Goal: Obtain resource: Download file/media

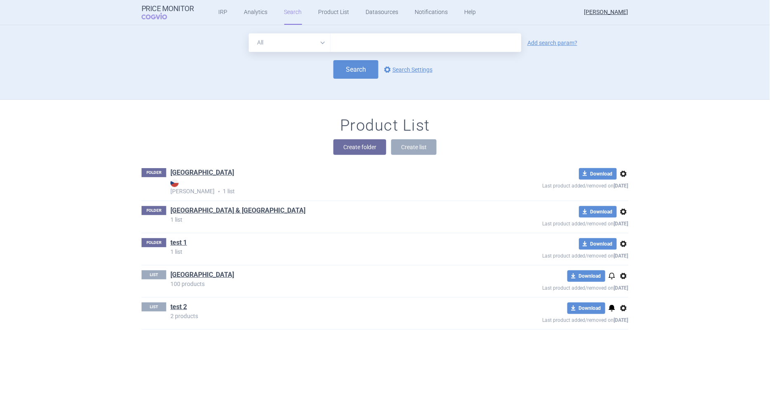
click at [399, 49] on input "text" at bounding box center [425, 42] width 191 height 19
type input "norway"
click at [308, 45] on select "All Brand Name ATC Company Active Substance Country Newer than" at bounding box center [290, 42] width 82 height 19
select select "country"
click at [249, 33] on select "All Brand Name ATC Company Active Substance Country Newer than" at bounding box center [290, 42] width 82 height 19
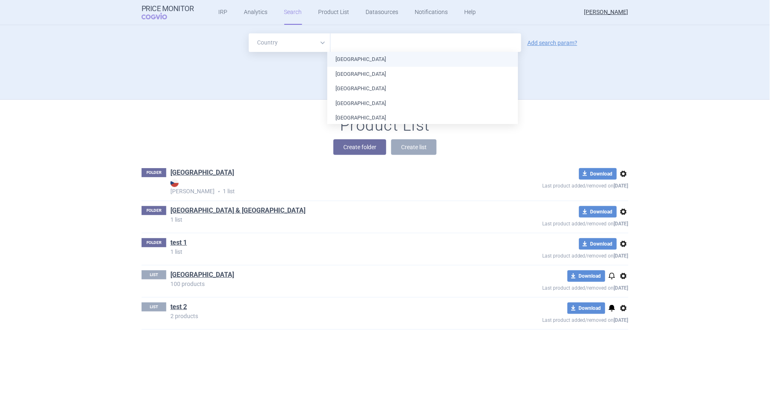
click at [349, 47] on input "text" at bounding box center [426, 43] width 182 height 11
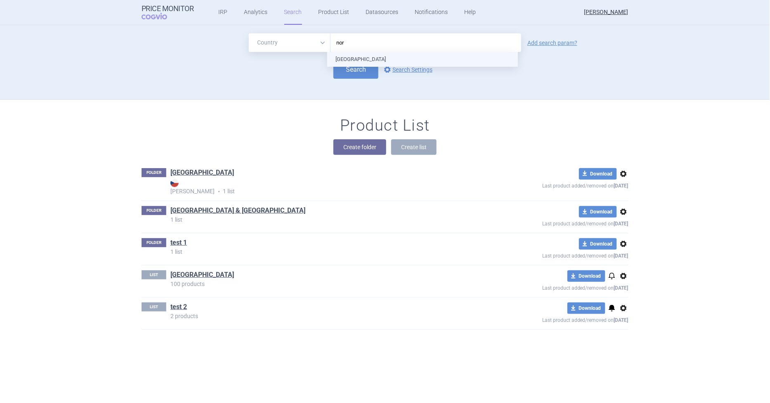
type input "norw"
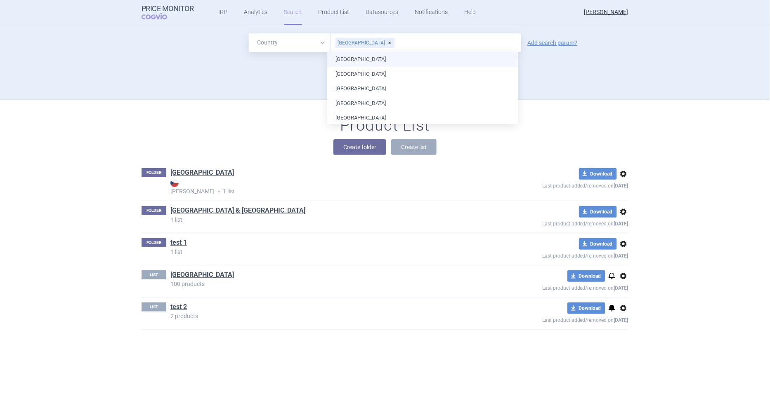
click at [354, 55] on ul "[GEOGRAPHIC_DATA] [GEOGRAPHIC_DATA] [GEOGRAPHIC_DATA] [GEOGRAPHIC_DATA] [GEOGRA…" at bounding box center [422, 360] width 191 height 617
click at [306, 76] on div "Search options Search Settings" at bounding box center [385, 69] width 487 height 19
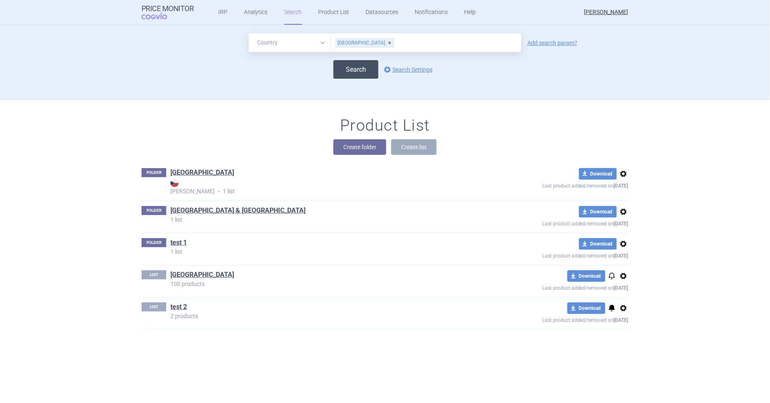
click at [340, 69] on button "Search" at bounding box center [355, 69] width 45 height 19
select select "country"
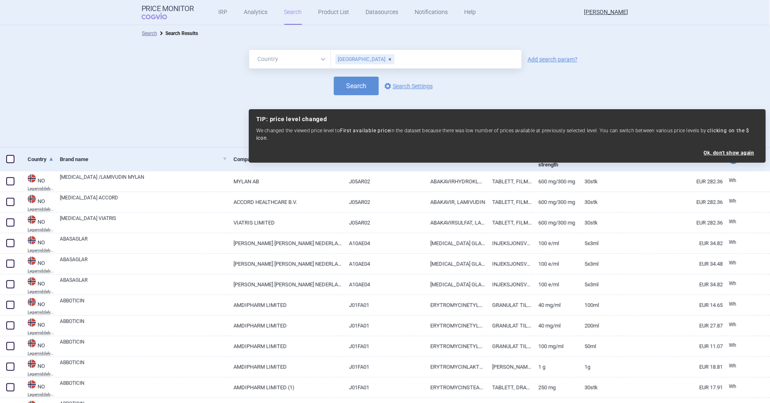
click at [736, 94] on div "Search options Search Settings" at bounding box center [385, 86] width 770 height 19
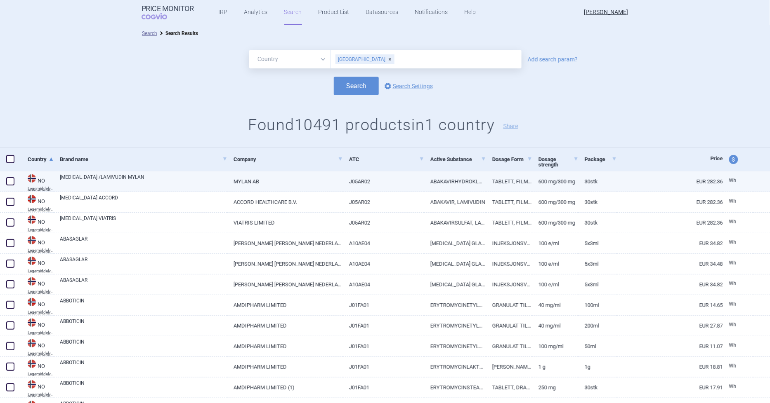
click at [10, 182] on span at bounding box center [10, 181] width 8 height 8
checkbox input "true"
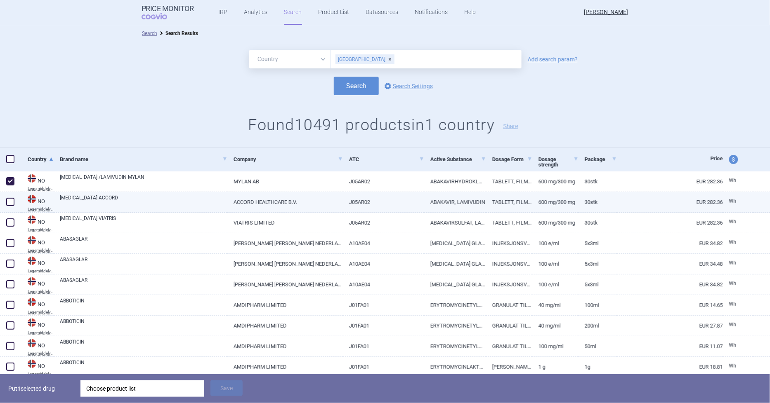
click at [11, 202] on span at bounding box center [10, 202] width 8 height 8
checkbox input "true"
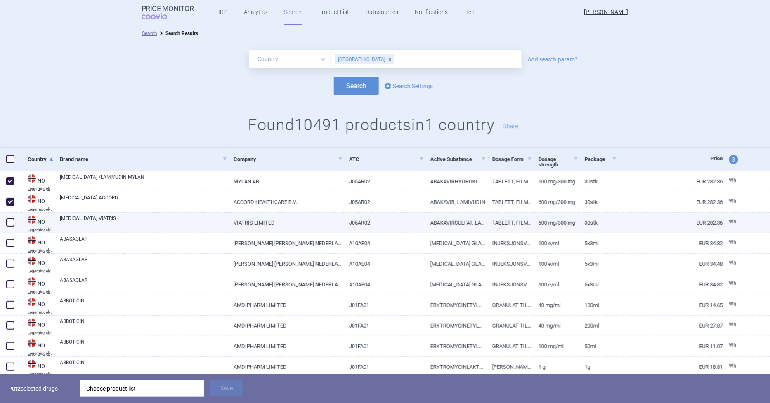
click at [13, 222] on span at bounding box center [10, 223] width 8 height 8
checkbox input "true"
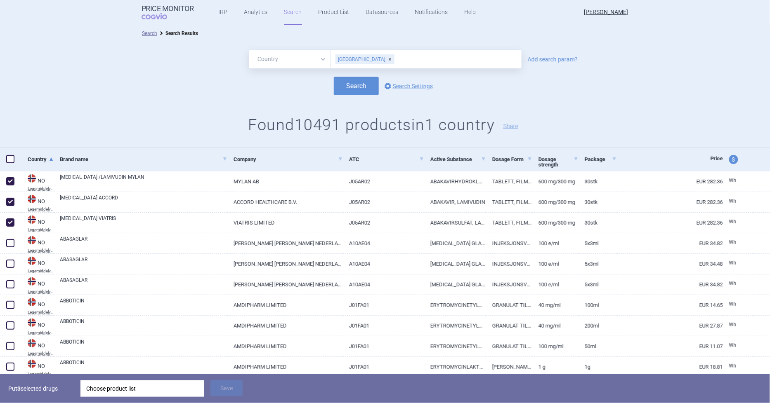
click at [128, 387] on div "Choose product list" at bounding box center [142, 389] width 112 height 17
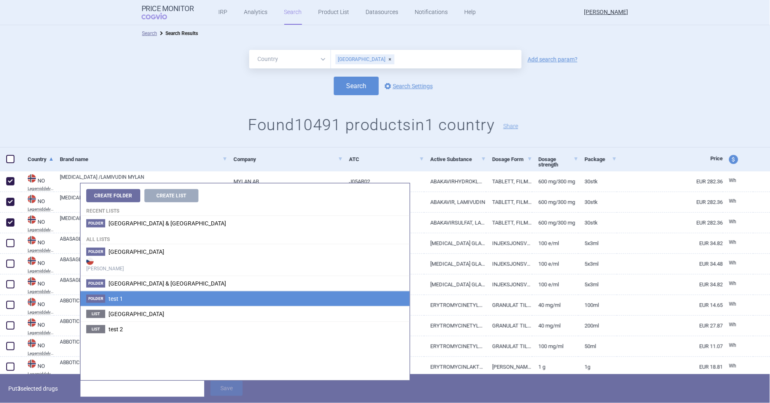
click at [123, 300] on li "Folder test 1" at bounding box center [244, 298] width 329 height 15
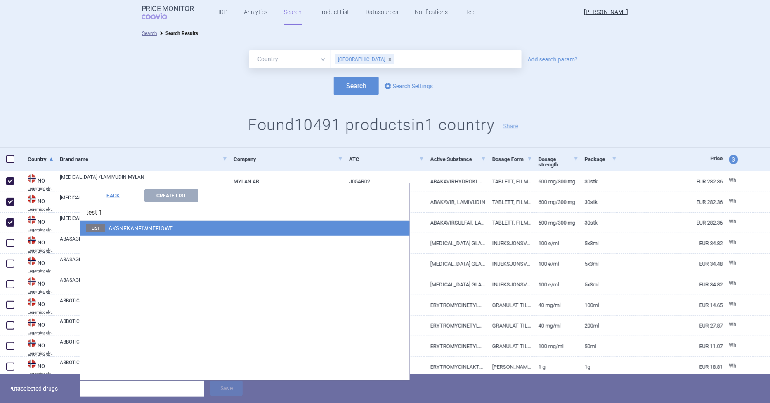
click at [142, 227] on span "AKSNFKANFIWNEFIOWE" at bounding box center [141, 228] width 64 height 7
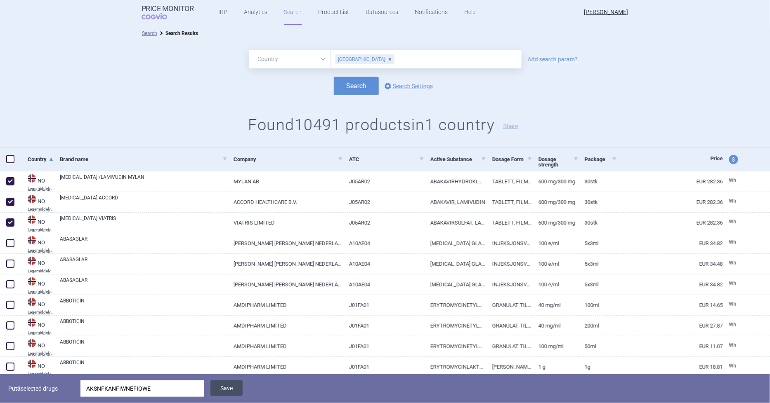
click at [234, 386] on button "Save" at bounding box center [226, 389] width 32 height 16
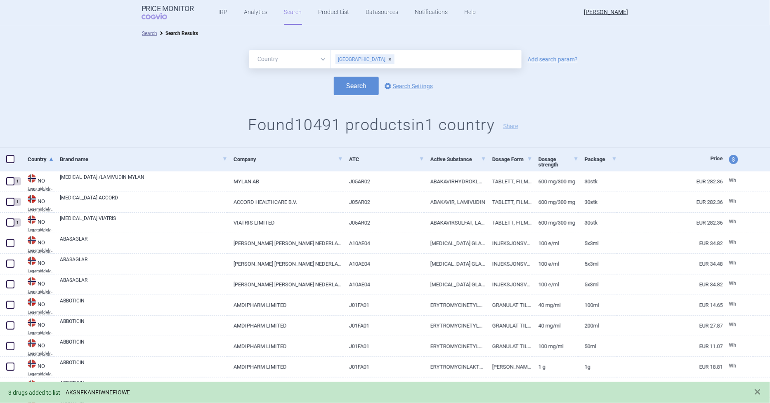
click at [104, 394] on link "AKSNFKANFIWNEFIOWE" at bounding box center [98, 392] width 64 height 7
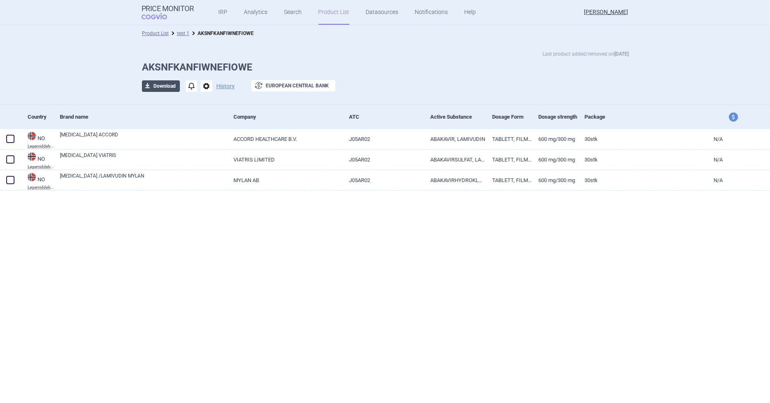
click at [168, 81] on button "download Download" at bounding box center [161, 86] width 38 height 12
select select "EUR"
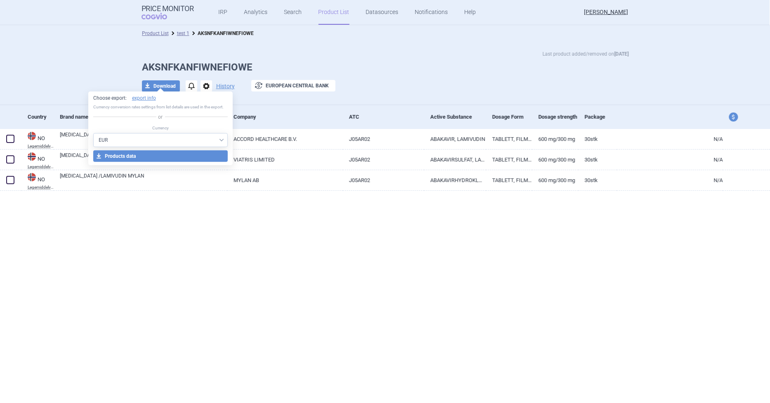
click at [142, 142] on select "AED AUD BGN BHD [PERSON_NAME] BRL CAD CHF CNY COP CZK DKK DZD EUR GBP HUF ILS I…" at bounding box center [160, 140] width 135 height 14
click at [39, 274] on div "Product List test 1 AKSNFKANFIWNEFIOWE Last product added/removed on [DATE] AKS…" at bounding box center [385, 214] width 770 height 379
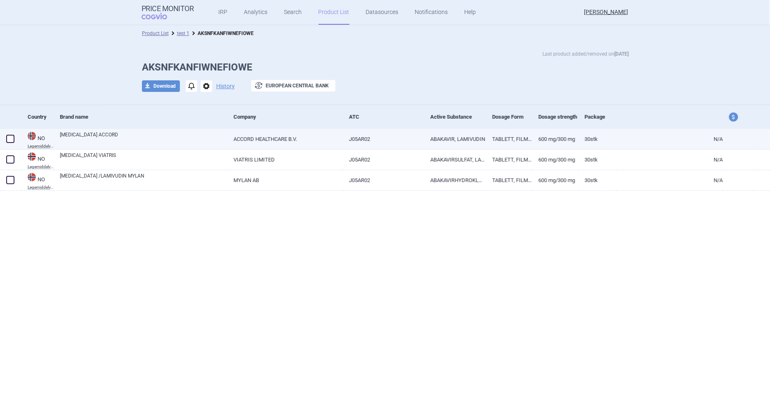
click at [9, 141] on span at bounding box center [10, 139] width 8 height 8
checkbox input "true"
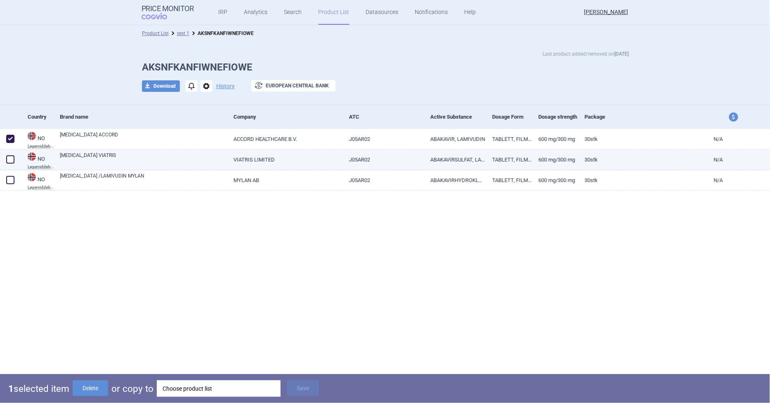
click at [9, 157] on span at bounding box center [10, 160] width 8 height 8
checkbox input "true"
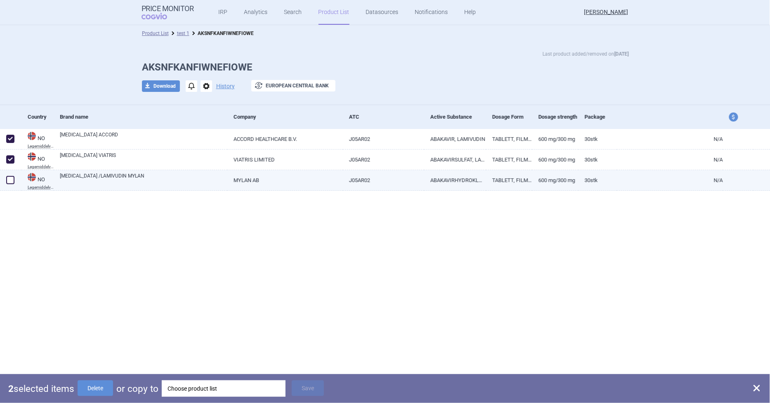
click at [11, 176] on span at bounding box center [10, 180] width 8 height 8
checkbox input "true"
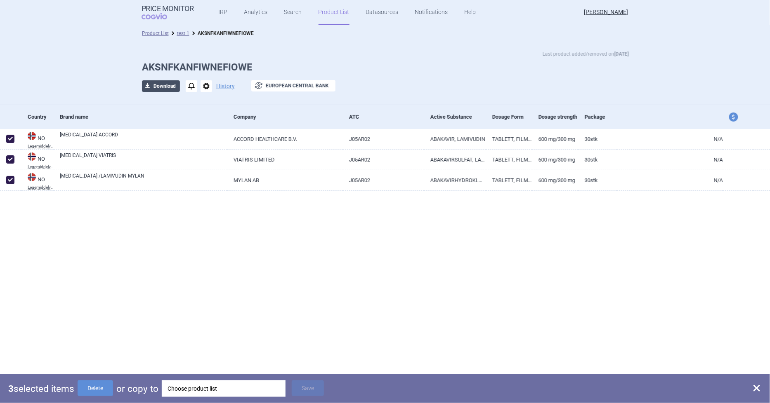
click at [162, 86] on button "download Download" at bounding box center [161, 86] width 38 height 12
select select "EUR"
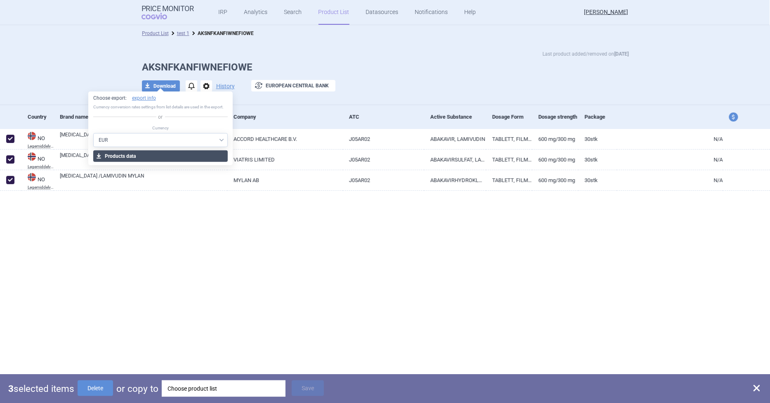
click at [163, 155] on button "download Products data" at bounding box center [160, 157] width 135 height 12
select select "EUR"
